Goal: Find specific page/section: Find specific page/section

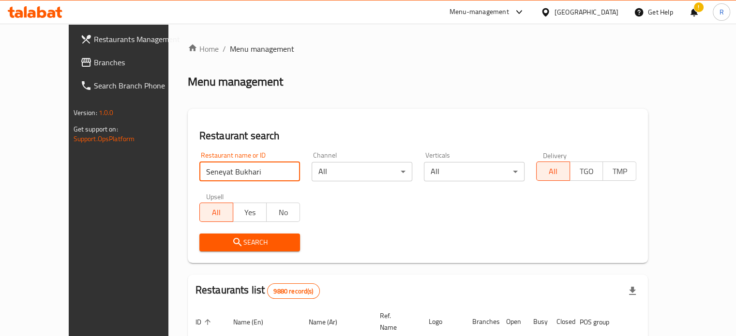
click at [256, 170] on input "Seneyat Bukhari" at bounding box center [249, 171] width 101 height 19
click at [271, 174] on input "Seneyat Bukhari" at bounding box center [249, 171] width 101 height 19
click at [273, 170] on input "Seneyat Bukhari" at bounding box center [249, 171] width 101 height 19
click at [250, 173] on input "search" at bounding box center [249, 171] width 101 height 19
type input "[PERSON_NAME]"
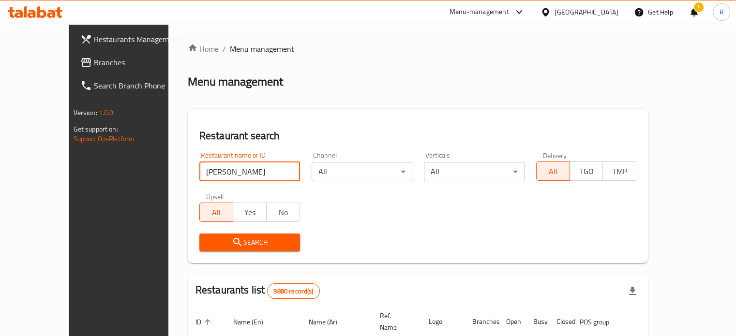
click at [227, 245] on span "Search" at bounding box center [249, 243] width 85 height 12
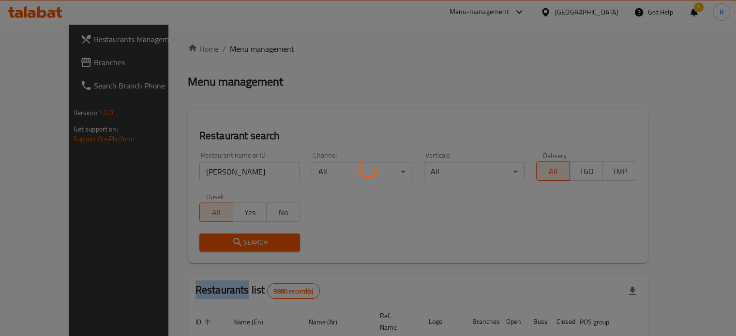
click at [227, 245] on div at bounding box center [368, 168] width 736 height 336
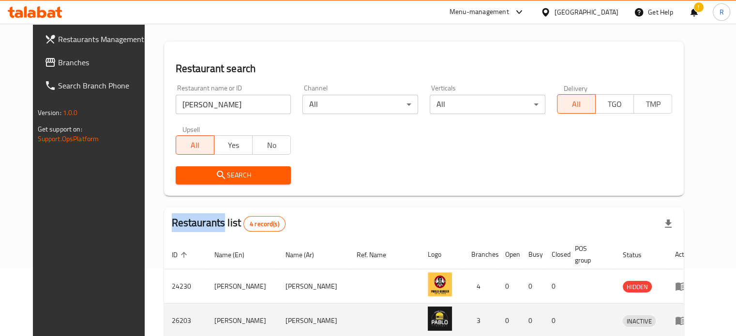
scroll to position [163, 0]
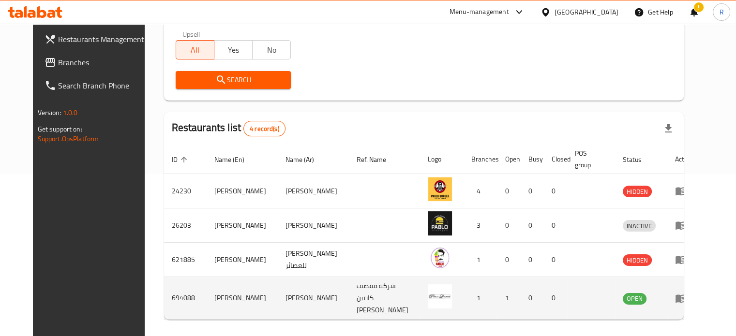
click at [164, 282] on td "694088" at bounding box center [185, 298] width 43 height 43
copy td "694088"
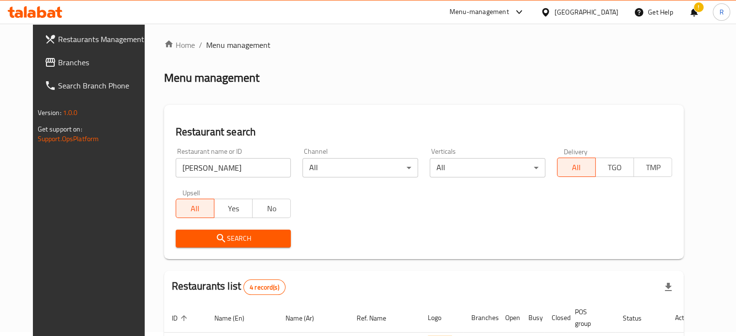
scroll to position [0, 0]
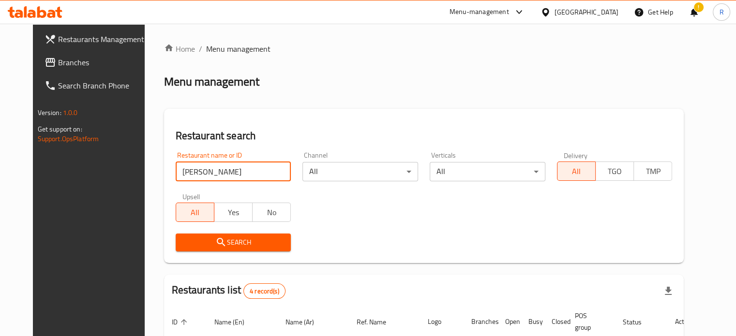
click at [269, 169] on input "[PERSON_NAME]" at bounding box center [234, 171] width 116 height 19
click at [242, 169] on input "search" at bounding box center [234, 171] width 116 height 19
click at [227, 246] on span "Search" at bounding box center [233, 243] width 100 height 12
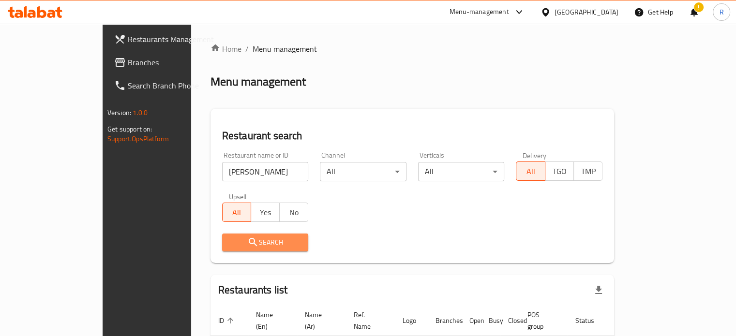
click at [230, 240] on span "Search" at bounding box center [265, 243] width 71 height 12
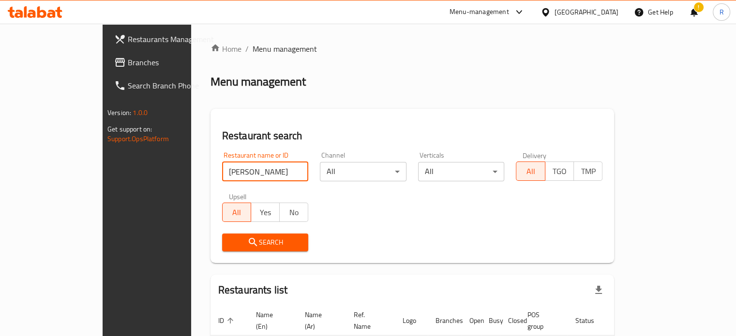
click at [222, 174] on input "pablo lange" at bounding box center [265, 171] width 87 height 19
type input "pablo la"
click button "Search" at bounding box center [265, 243] width 87 height 18
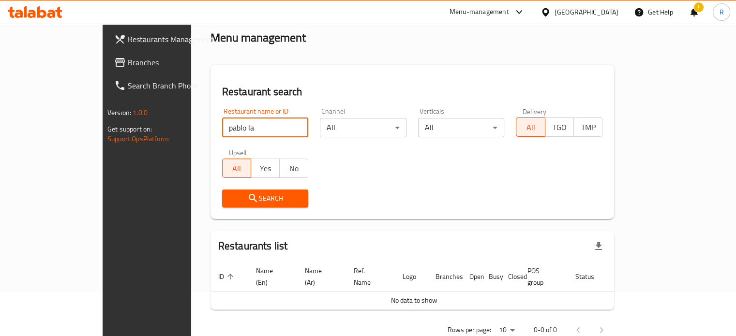
scroll to position [59, 0]
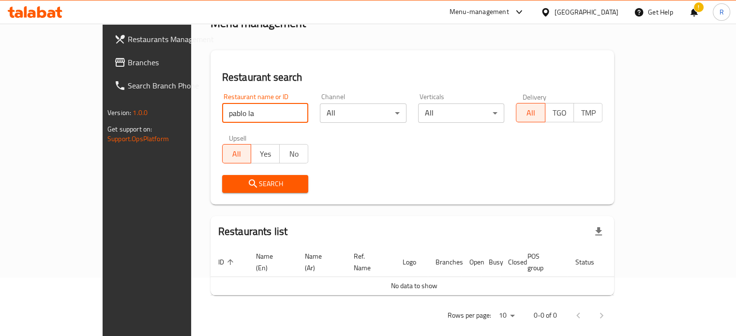
click at [271, 112] on input "pablo la" at bounding box center [265, 113] width 87 height 19
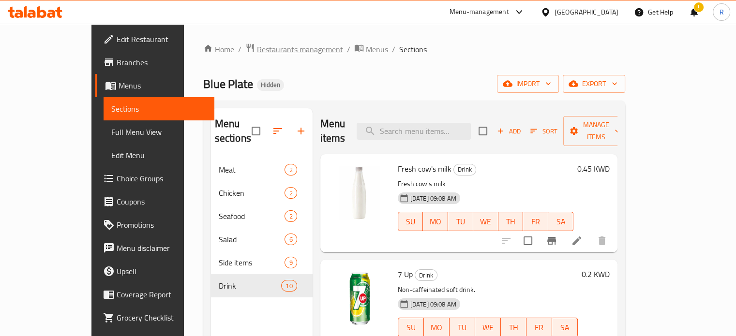
click at [257, 51] on span "Restaurants management" at bounding box center [300, 50] width 86 height 12
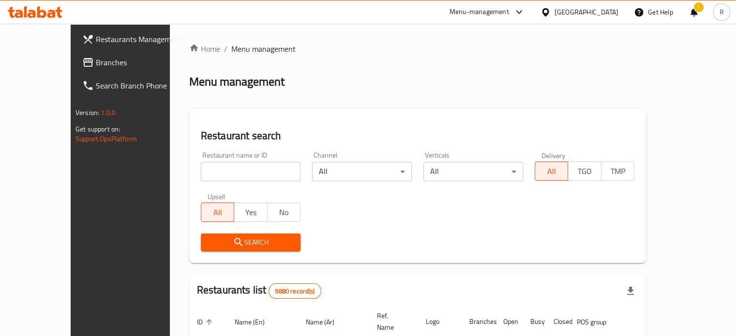
click at [211, 170] on input "search" at bounding box center [251, 171] width 100 height 19
type input "[PERSON_NAME]"
click at [201, 249] on button "Search" at bounding box center [251, 243] width 100 height 18
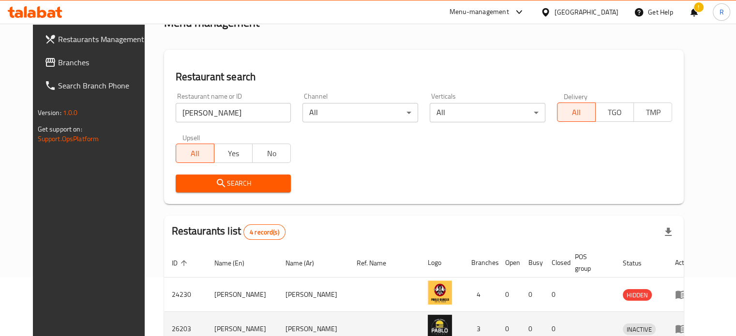
scroll to position [163, 0]
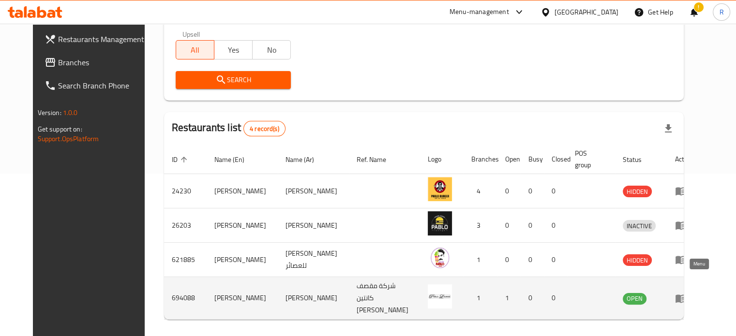
click at [686, 293] on icon "enhanced table" at bounding box center [681, 299] width 12 height 12
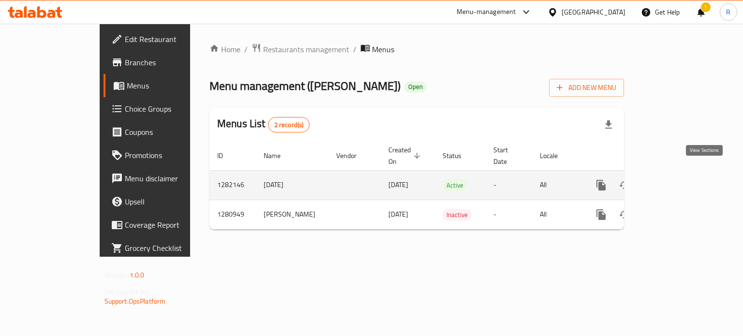
click at [677, 179] on icon "enhanced table" at bounding box center [671, 185] width 12 height 12
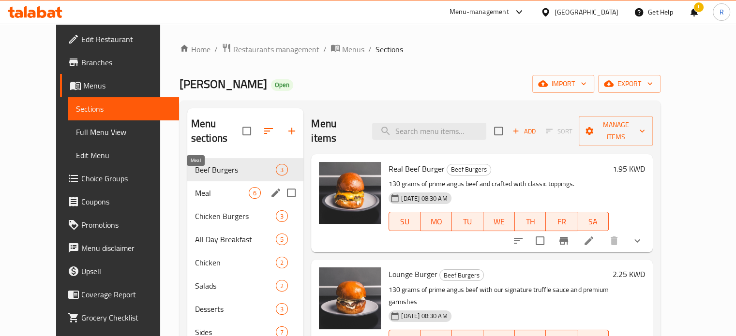
click at [210, 187] on span "Meal" at bounding box center [222, 193] width 54 height 12
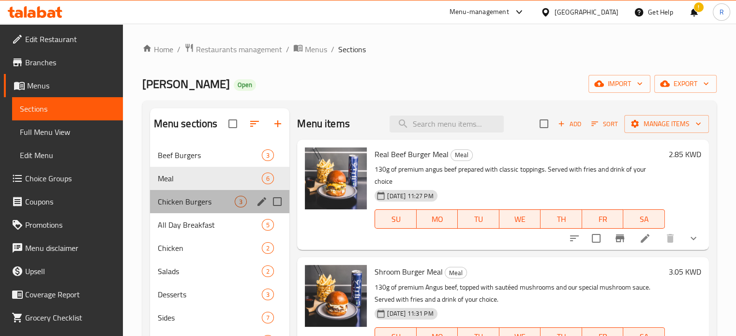
click at [216, 208] on div "Chicken Burgers 3" at bounding box center [220, 201] width 140 height 23
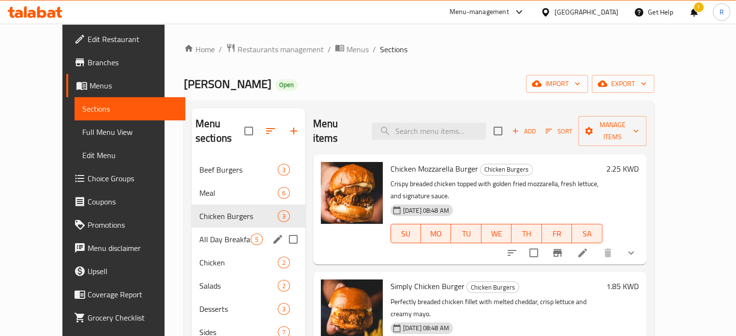
click at [224, 234] on div "All Day Breakfast 5" at bounding box center [249, 239] width 114 height 23
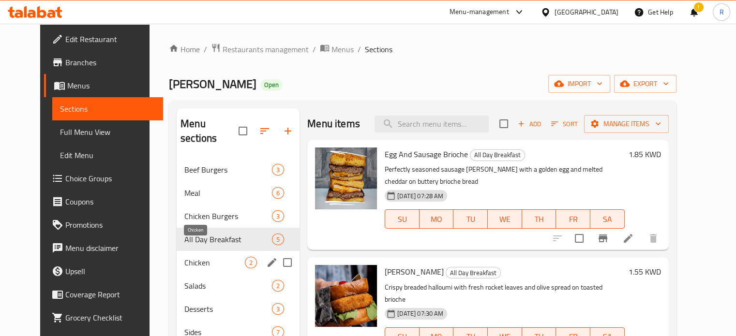
click at [202, 257] on span "Chicken" at bounding box center [214, 263] width 60 height 12
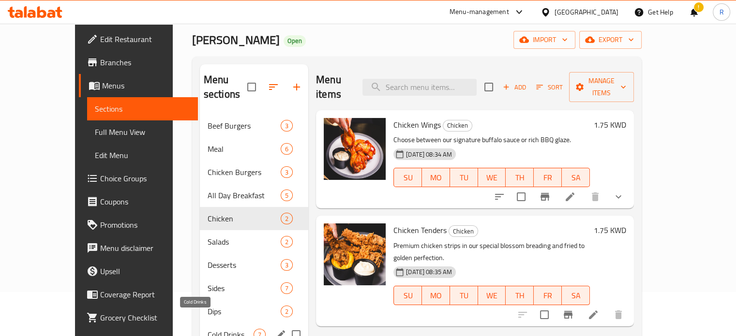
scroll to position [97, 0]
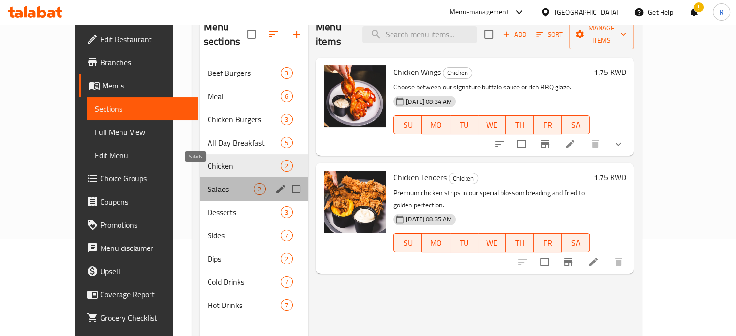
click at [223, 183] on span "Salads" at bounding box center [231, 189] width 46 height 12
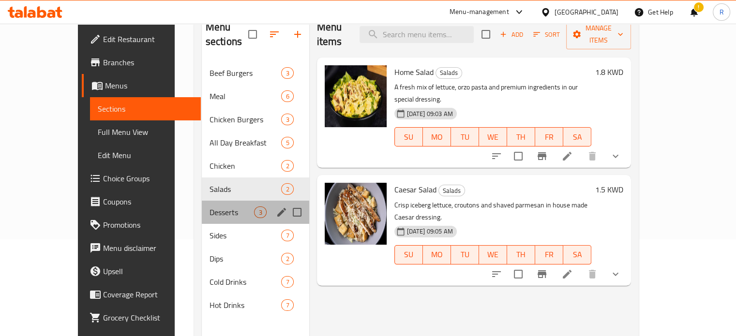
click at [211, 205] on div "Desserts 3" at bounding box center [255, 212] width 107 height 23
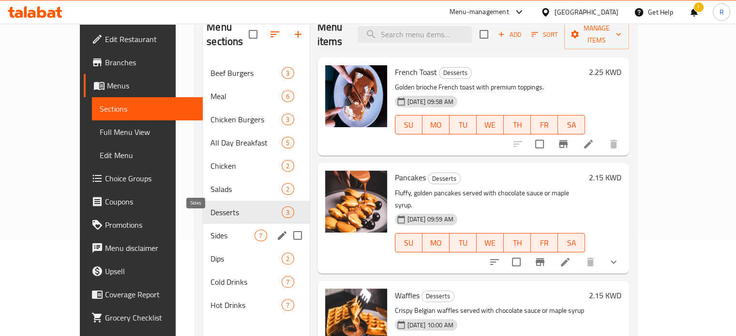
drag, startPoint x: 199, startPoint y: 225, endPoint x: 199, endPoint y: 234, distance: 8.7
click at [210, 230] on span "Sides" at bounding box center [232, 236] width 44 height 12
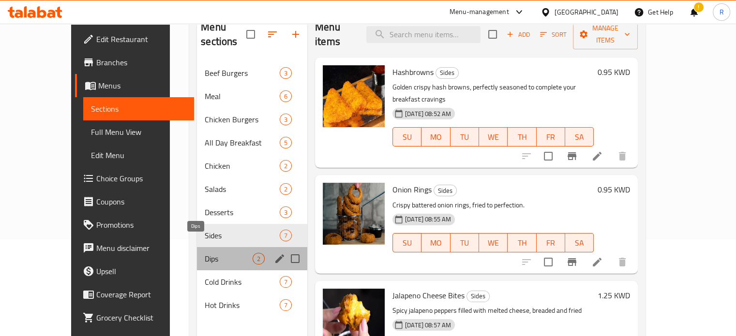
click at [205, 253] on span "Dips" at bounding box center [229, 259] width 48 height 12
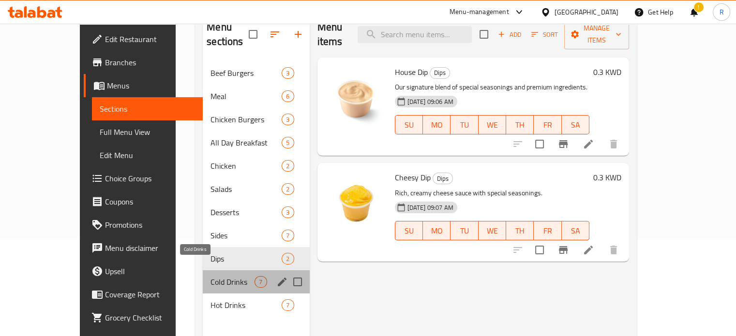
click at [210, 276] on span "Cold Drinks" at bounding box center [232, 282] width 44 height 12
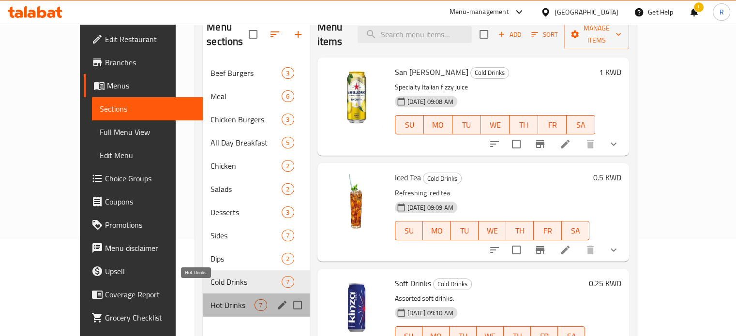
click at [210, 299] on span "Hot Drinks" at bounding box center [232, 305] width 44 height 12
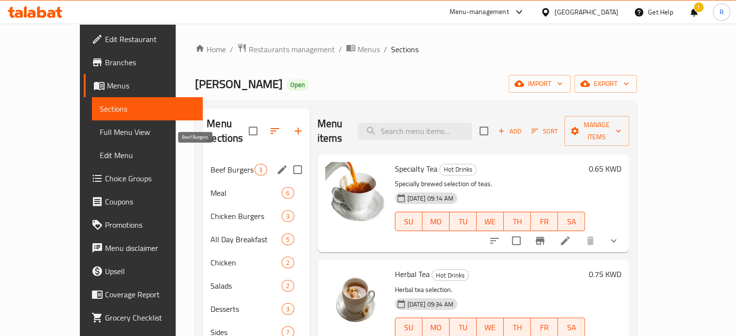
click at [210, 164] on span "Beef Burgers" at bounding box center [232, 170] width 44 height 12
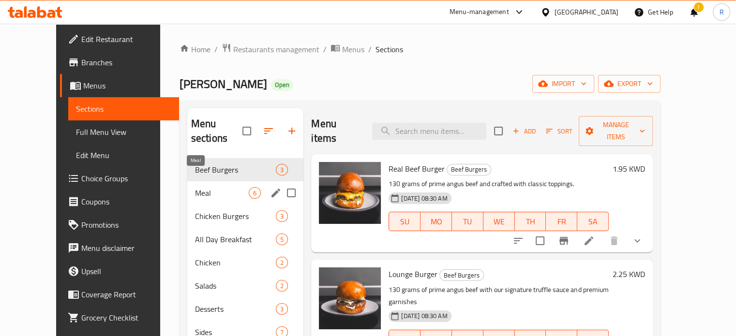
click at [197, 187] on span "Meal" at bounding box center [222, 193] width 54 height 12
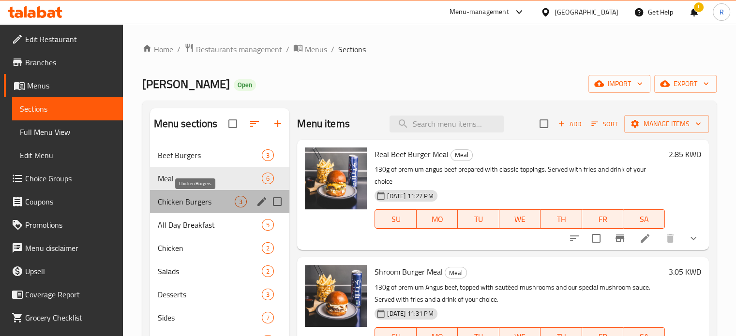
click at [219, 204] on span "Chicken Burgers" at bounding box center [196, 202] width 77 height 12
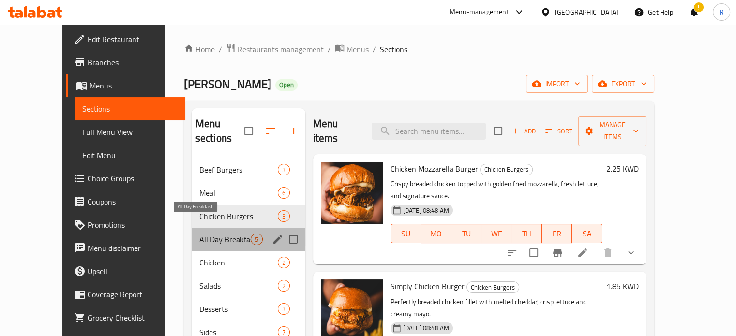
click at [224, 234] on span "All Day Breakfast" at bounding box center [224, 240] width 51 height 12
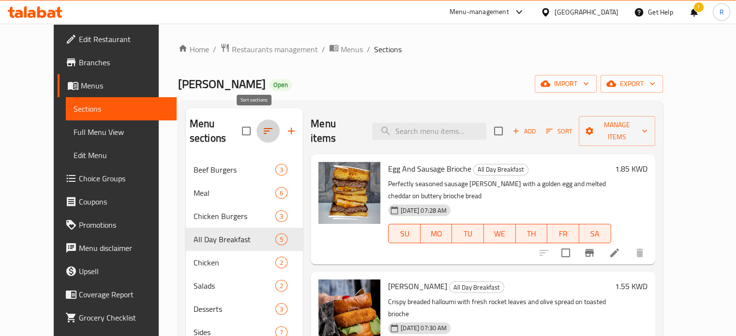
click at [262, 125] on icon "button" at bounding box center [268, 131] width 12 height 12
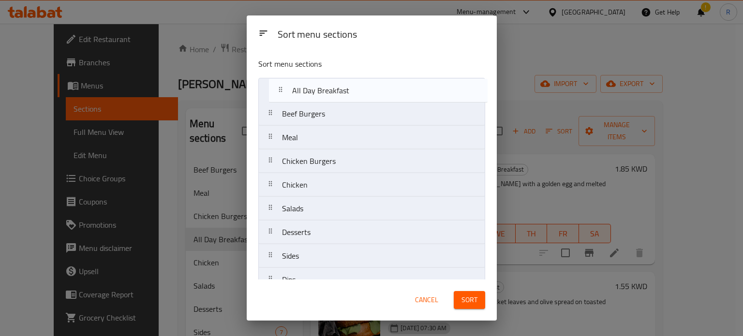
drag, startPoint x: 336, startPoint y: 167, endPoint x: 347, endPoint y: 96, distance: 71.5
click at [348, 94] on nav "Beef Burgers Meal Chicken Burgers All Day Breakfast Chicken Salads Desserts Sid…" at bounding box center [371, 209] width 227 height 262
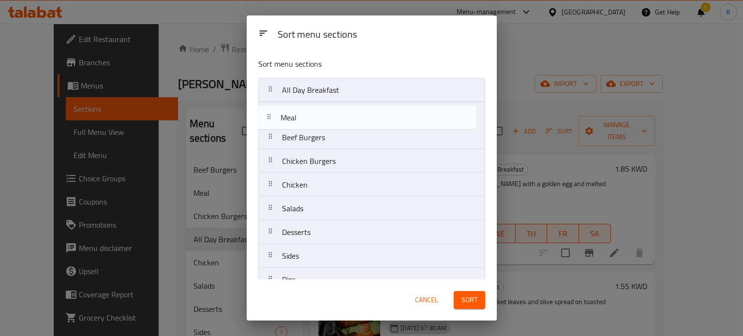
drag, startPoint x: 310, startPoint y: 140, endPoint x: 325, endPoint y: 125, distance: 21.2
click at [312, 119] on nav "All Day Breakfast Beef Burgers Meal Chicken Burgers Chicken Salads Desserts Sid…" at bounding box center [371, 209] width 227 height 262
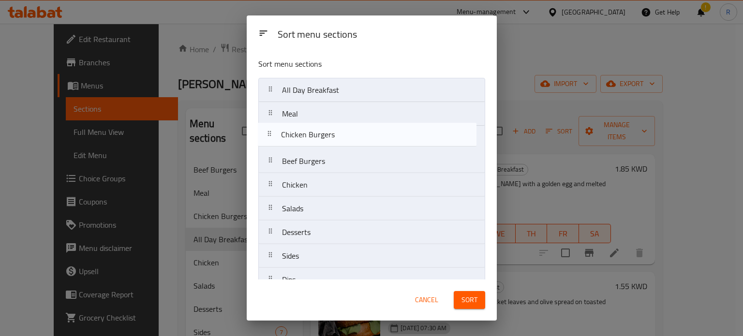
drag, startPoint x: 315, startPoint y: 167, endPoint x: 320, endPoint y: 137, distance: 30.0
click at [321, 136] on nav "All Day Breakfast Meal Beef Burgers Chicken Burgers Chicken Salads Desserts Sid…" at bounding box center [371, 209] width 227 height 262
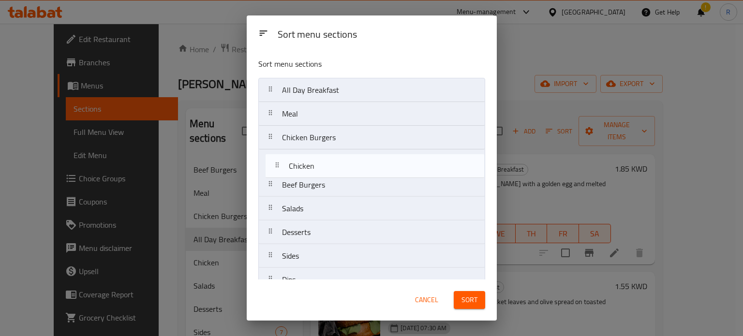
drag, startPoint x: 298, startPoint y: 189, endPoint x: 308, endPoint y: 168, distance: 22.7
click at [308, 168] on nav "All Day Breakfast Meal Chicken Burgers Beef Burgers Chicken Salads Desserts Sid…" at bounding box center [371, 209] width 227 height 262
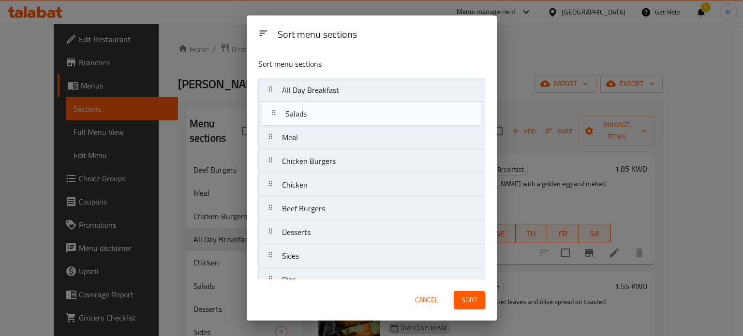
drag, startPoint x: 299, startPoint y: 209, endPoint x: 308, endPoint y: 115, distance: 94.2
click at [308, 115] on nav "All Day Breakfast Meal Chicken Burgers Chicken Beef Burgers Salads Desserts Sid…" at bounding box center [371, 209] width 227 height 262
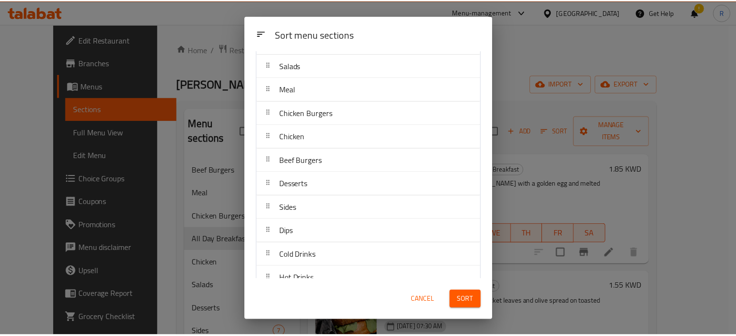
scroll to position [62, 0]
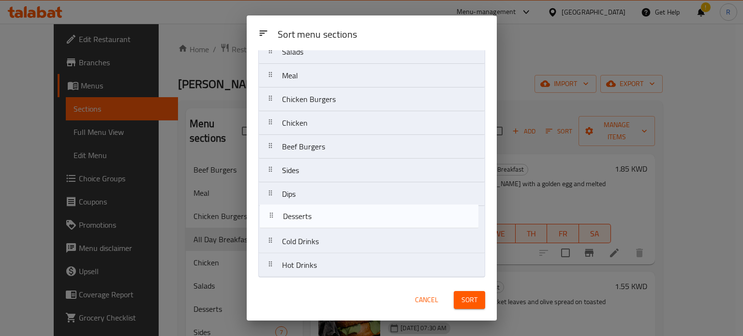
drag, startPoint x: 315, startPoint y: 171, endPoint x: 318, endPoint y: 218, distance: 47.5
click at [318, 219] on nav "All Day Breakfast Salads Meal Chicken Burgers Chicken Beef Burgers Desserts Sid…" at bounding box center [371, 147] width 227 height 262
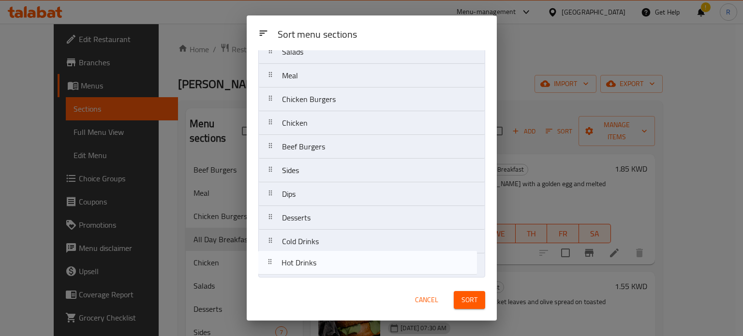
click at [332, 267] on nav "All Day Breakfast Salads Meal Chicken Burgers Chicken Beef Burgers Sides Dips D…" at bounding box center [371, 147] width 227 height 262
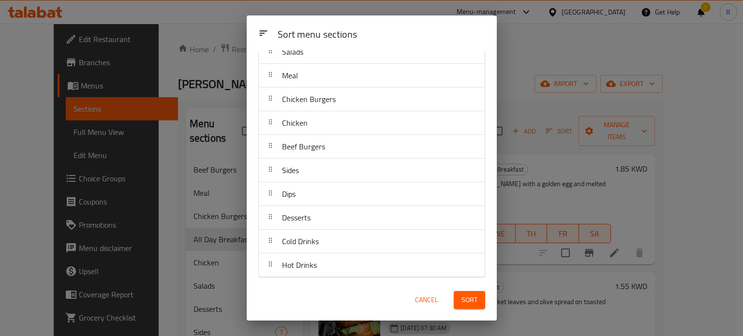
click at [474, 299] on span "Sort" at bounding box center [469, 300] width 16 height 12
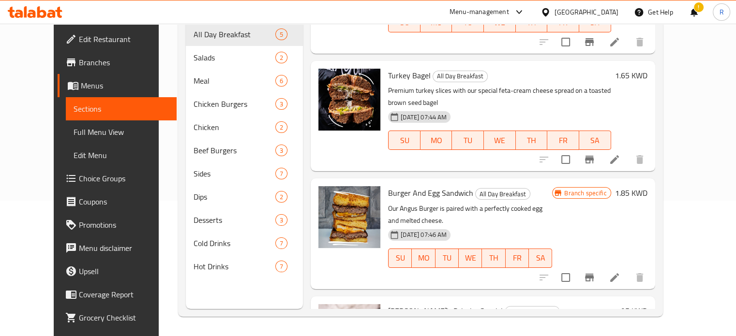
scroll to position [180, 0]
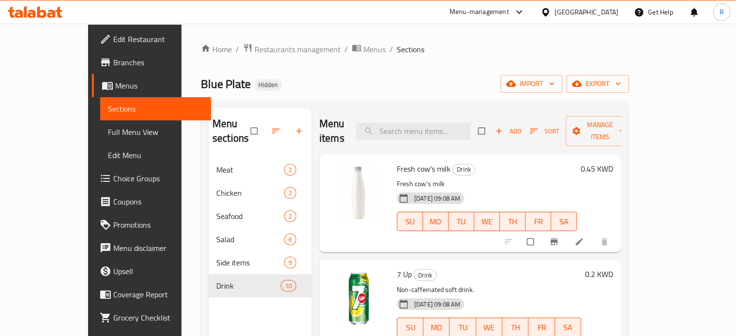
click at [525, 13] on icon at bounding box center [519, 12] width 12 height 12
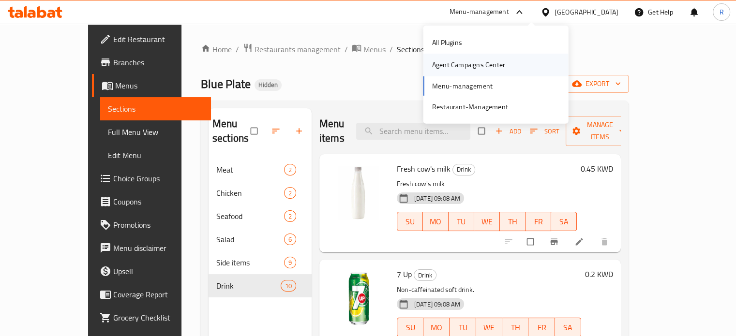
click at [480, 68] on div "Agent Campaigns Center" at bounding box center [468, 64] width 73 height 11
